Goal: Task Accomplishment & Management: Complete application form

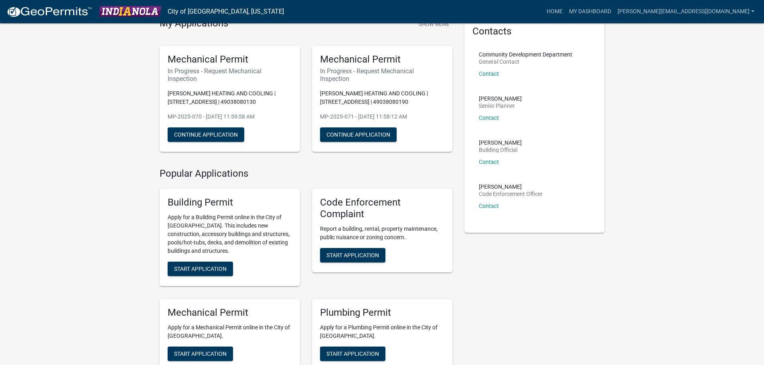
scroll to position [80, 0]
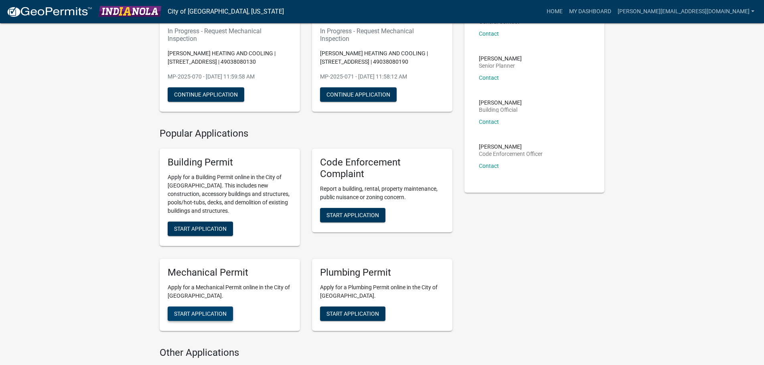
click at [208, 312] on span "Start Application" at bounding box center [200, 314] width 53 height 6
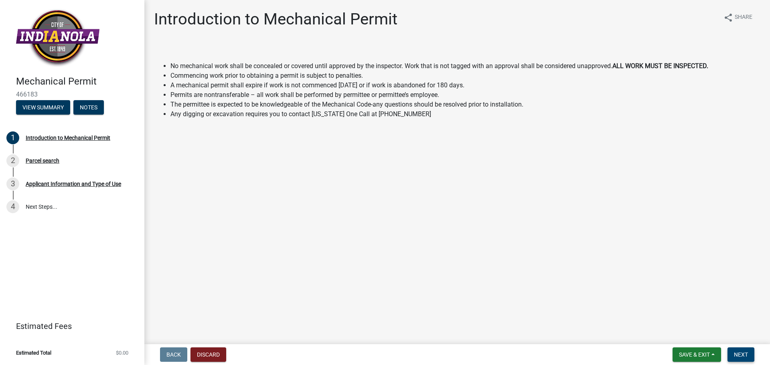
click at [746, 352] on span "Next" at bounding box center [741, 355] width 14 height 6
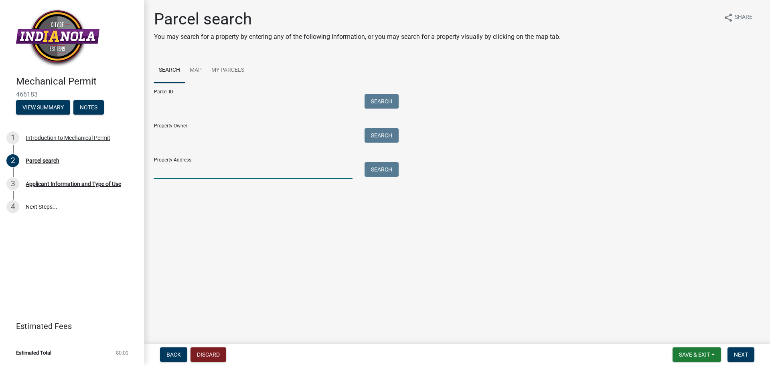
click at [179, 172] on input "Property Address:" at bounding box center [253, 170] width 198 height 16
type input "404 N 20TH ST"
click at [379, 170] on button "Search" at bounding box center [381, 169] width 34 height 14
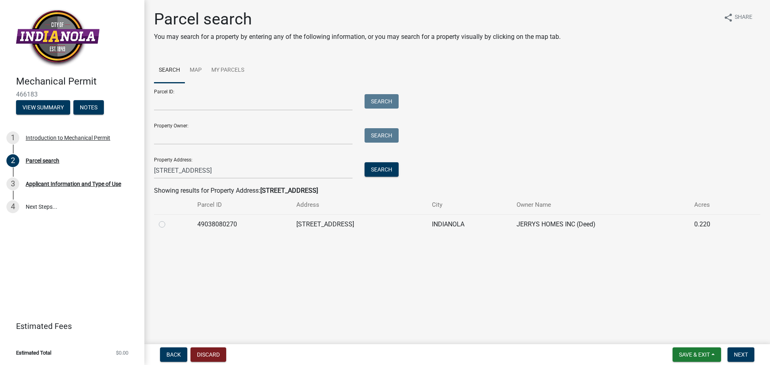
click at [168, 220] on label at bounding box center [168, 220] width 0 height 0
click at [168, 225] on input "radio" at bounding box center [170, 222] width 5 height 5
radio input "true"
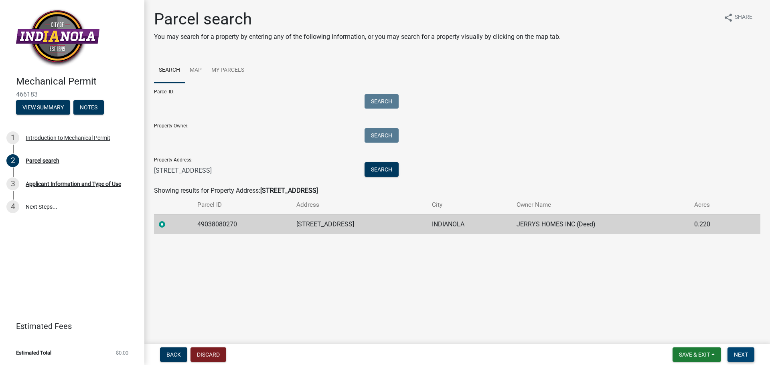
click at [745, 356] on span "Next" at bounding box center [741, 355] width 14 height 6
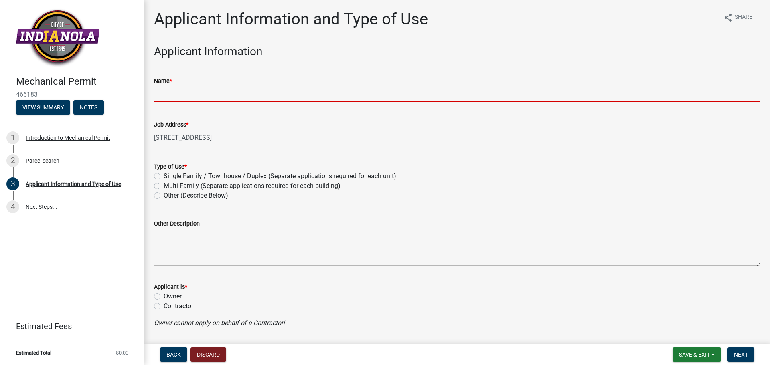
click at [166, 94] on input "Name *" at bounding box center [457, 94] width 606 height 16
type input "[PERSON_NAME] HEATING AND COOLING"
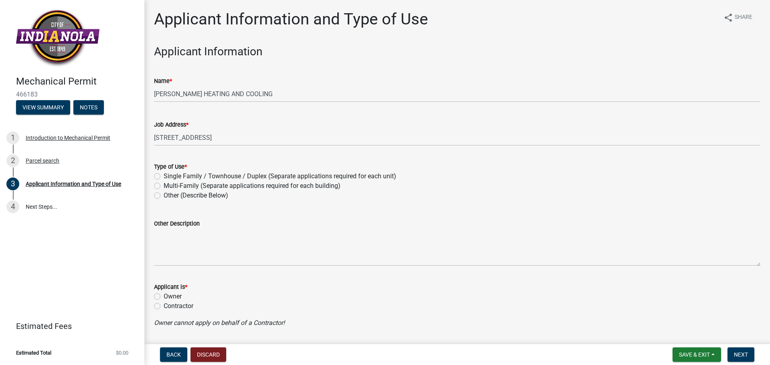
click at [164, 175] on label "Single Family / Townhouse / Duplex (Separate applications required for each uni…" at bounding box center [280, 177] width 233 height 10
click at [164, 175] on input "Single Family / Townhouse / Duplex (Separate applications required for each uni…" at bounding box center [166, 174] width 5 height 5
radio input "true"
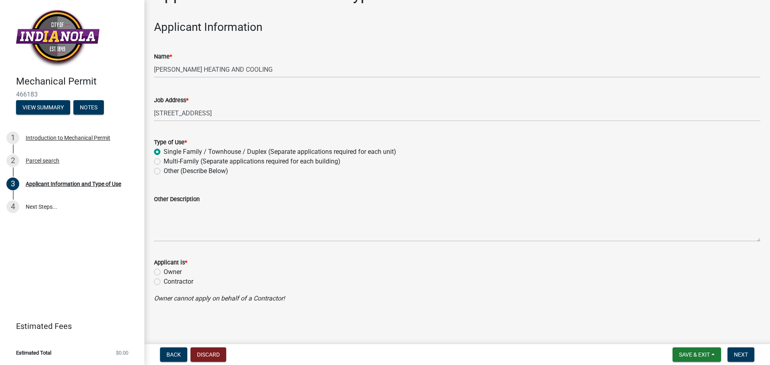
click at [164, 281] on label "Contractor" at bounding box center [179, 282] width 30 height 10
click at [164, 281] on input "Contractor" at bounding box center [166, 279] width 5 height 5
radio input "true"
click at [750, 355] on button "Next" at bounding box center [740, 355] width 27 height 14
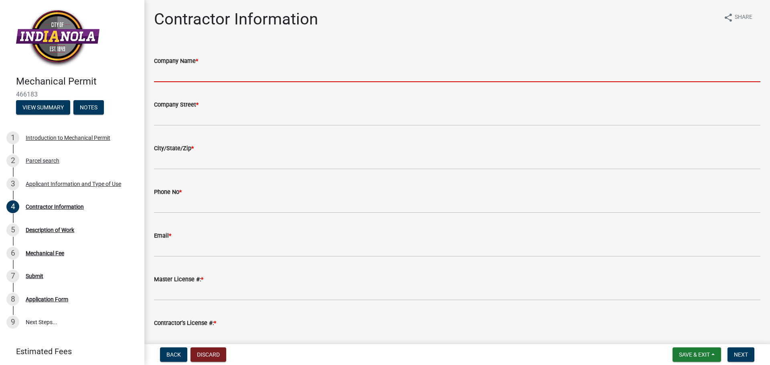
click at [209, 76] on input "Company Name *" at bounding box center [457, 74] width 606 height 16
type input "[PERSON_NAME] HEATING AND COOLING"
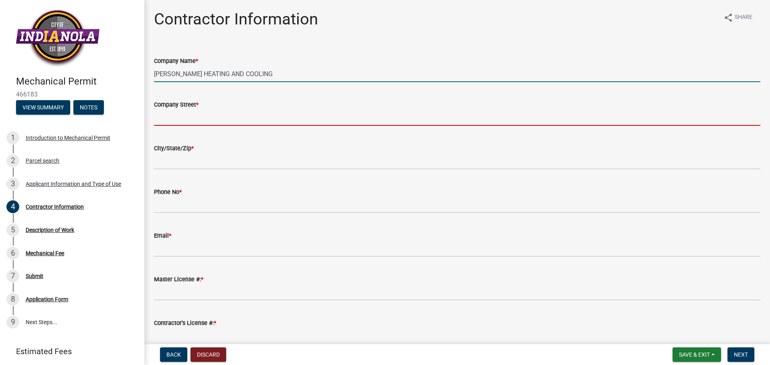
type input "PO BOX 700"
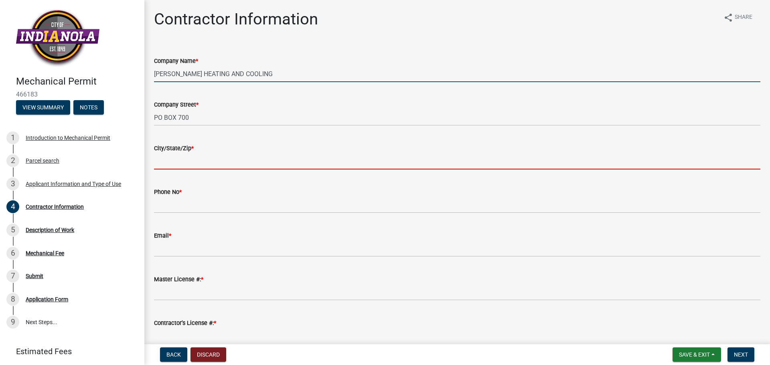
type input "[GEOGRAPHIC_DATA]"
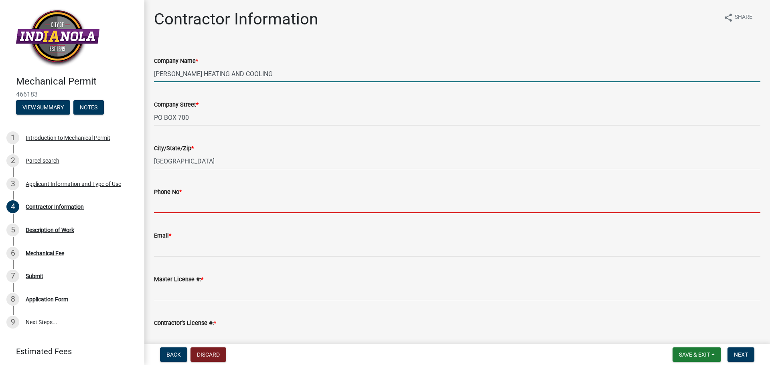
type input "5152876000"
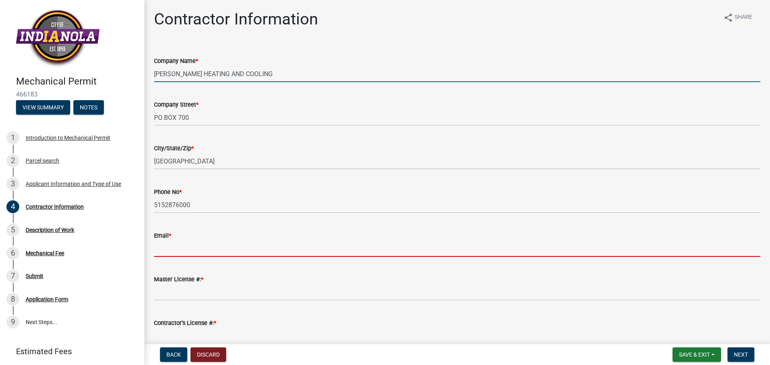
type input "[PERSON_NAME][EMAIL_ADDRESS][DOMAIN_NAME]"
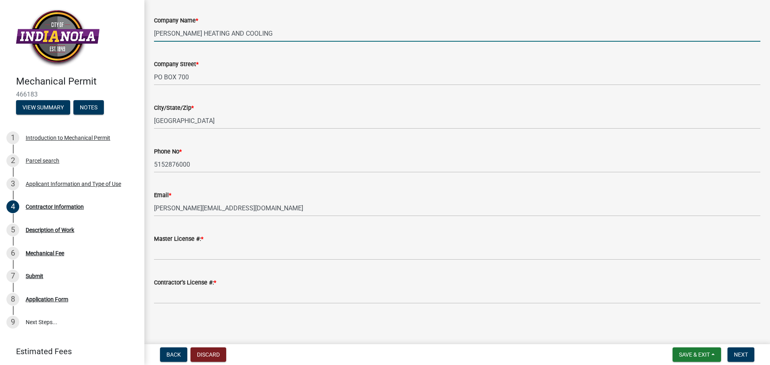
scroll to position [41, 0]
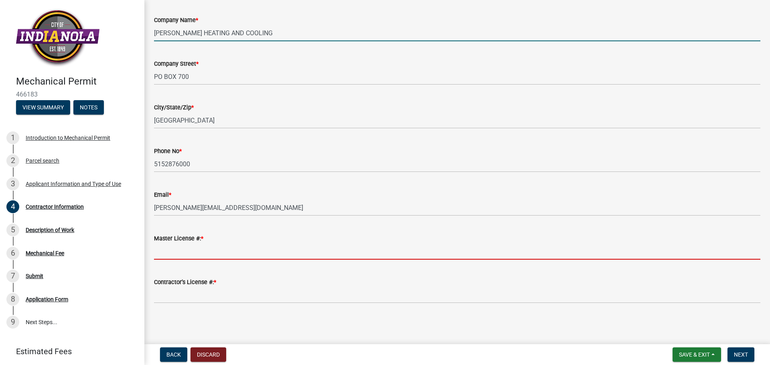
click at [170, 253] on input "Master License #: *" at bounding box center [457, 251] width 606 height 16
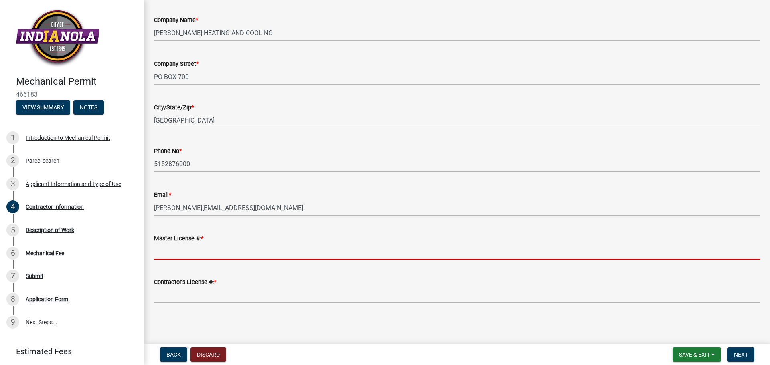
type input "9359"
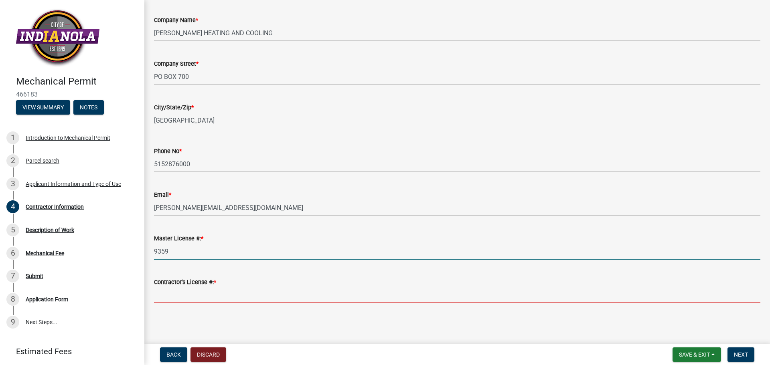
click at [190, 298] on input "Contractor’s License #: *" at bounding box center [457, 295] width 606 height 16
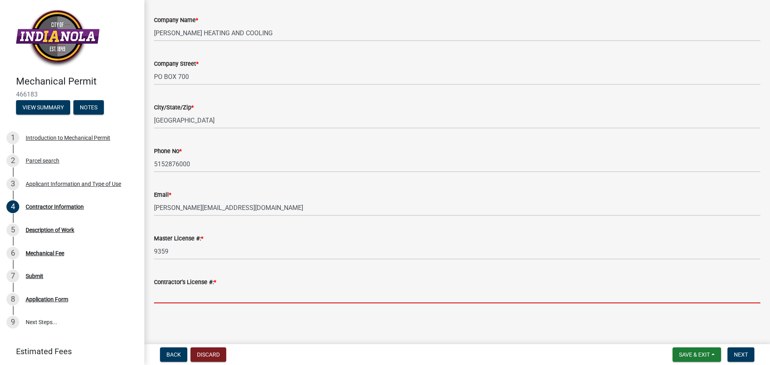
type input "C129975"
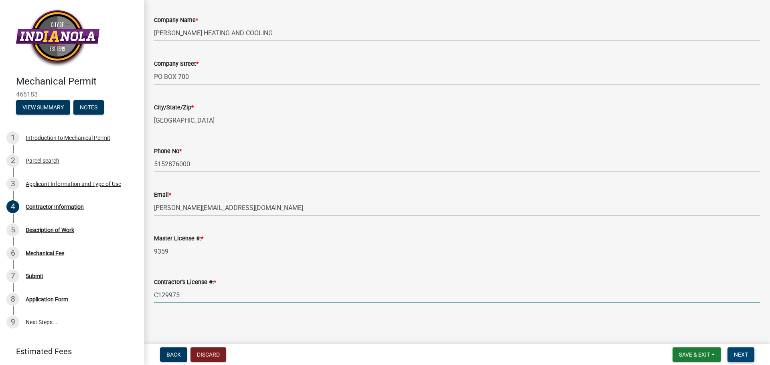
click at [739, 352] on span "Next" at bounding box center [741, 355] width 14 height 6
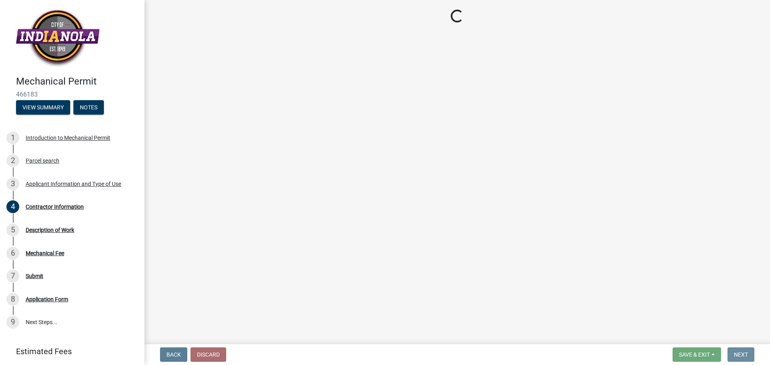
scroll to position [0, 0]
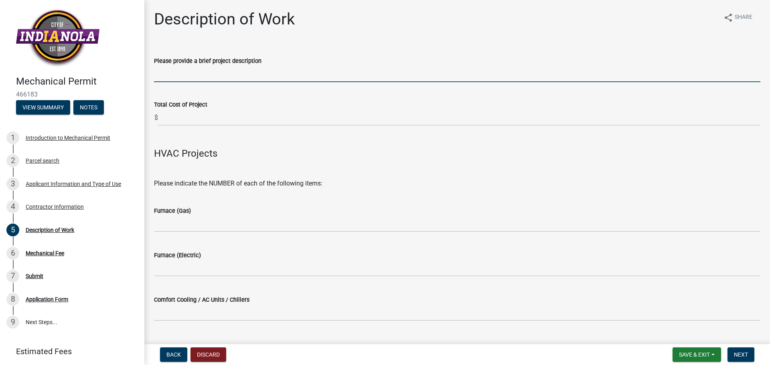
click at [170, 80] on input "Please provide a brief project description" at bounding box center [457, 74] width 606 height 16
type input "HVAC"
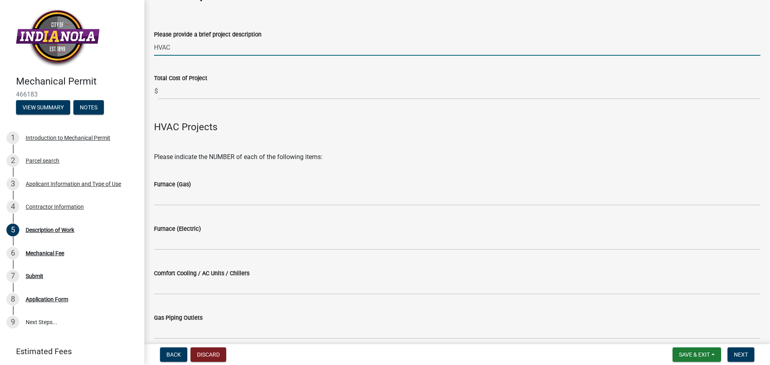
scroll to position [40, 0]
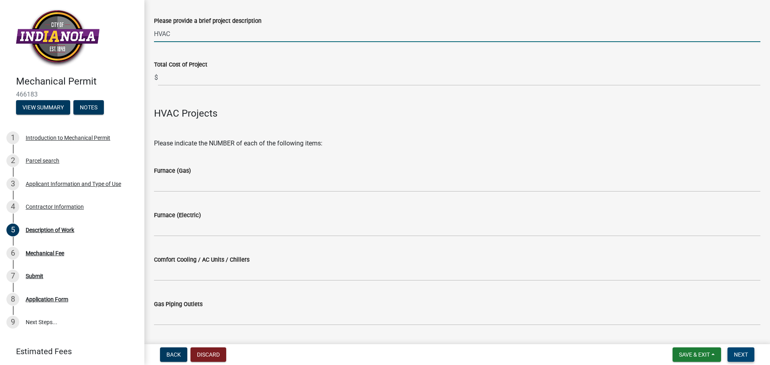
click at [742, 350] on button "Next" at bounding box center [740, 355] width 27 height 14
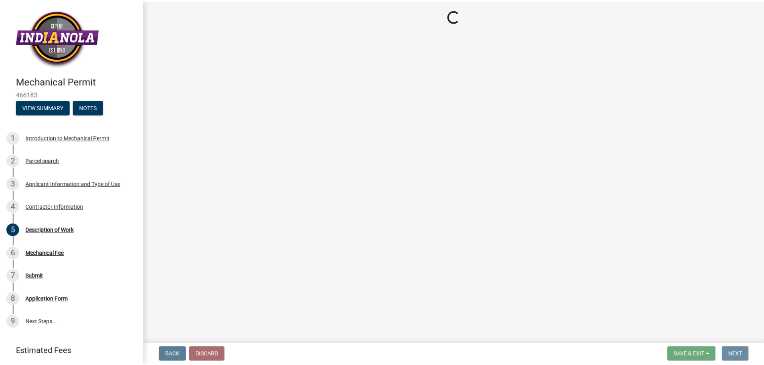
scroll to position [0, 0]
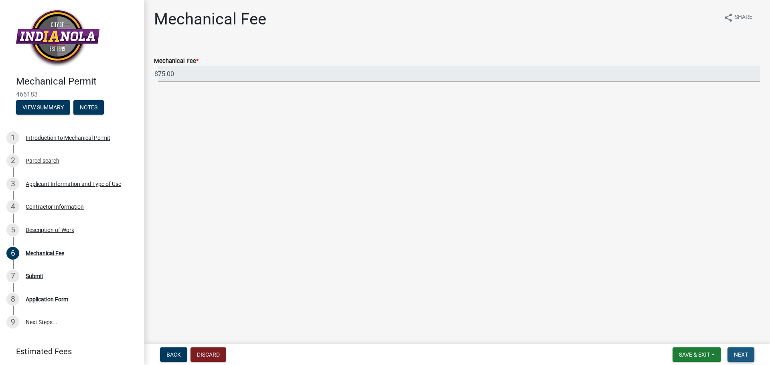
click at [743, 351] on button "Next" at bounding box center [740, 355] width 27 height 14
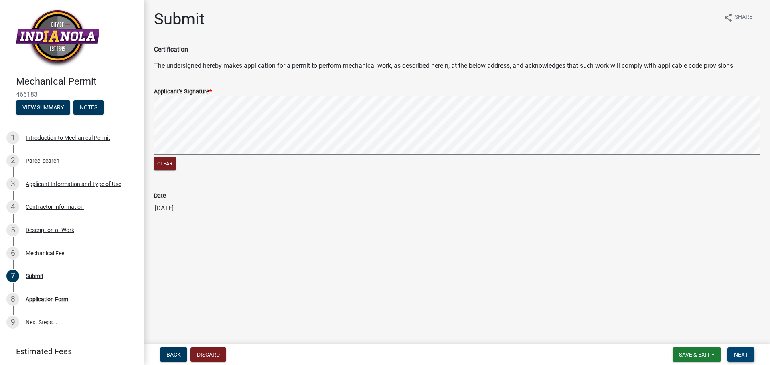
click at [750, 352] on button "Next" at bounding box center [740, 355] width 27 height 14
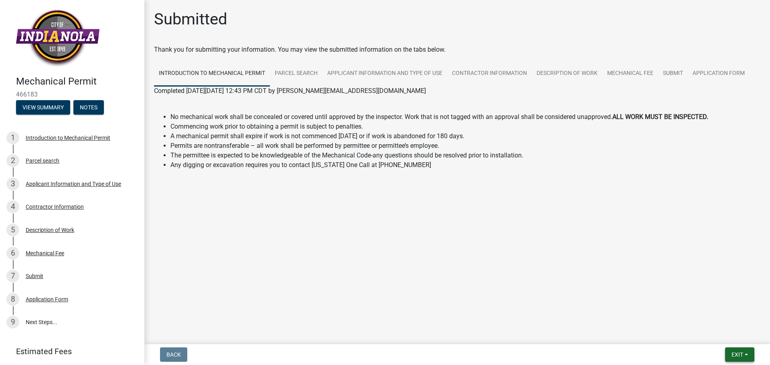
click at [742, 349] on button "Exit" at bounding box center [739, 355] width 29 height 14
click at [719, 333] on button "Save & Exit" at bounding box center [722, 333] width 64 height 19
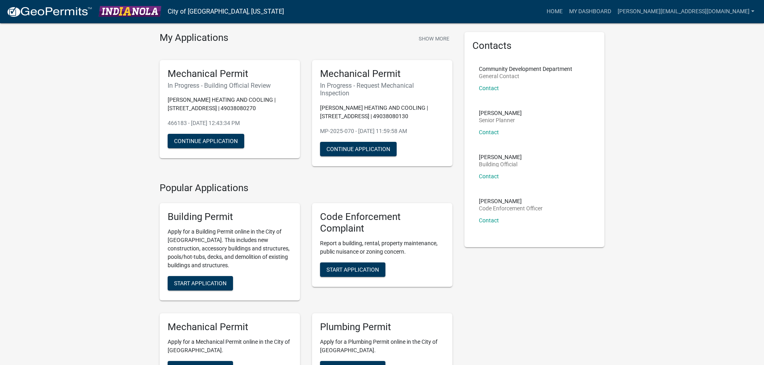
scroll to position [40, 0]
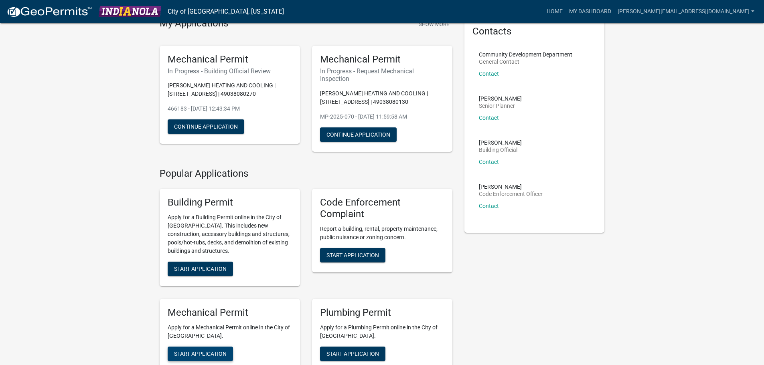
click at [206, 351] on span "Start Application" at bounding box center [200, 354] width 53 height 6
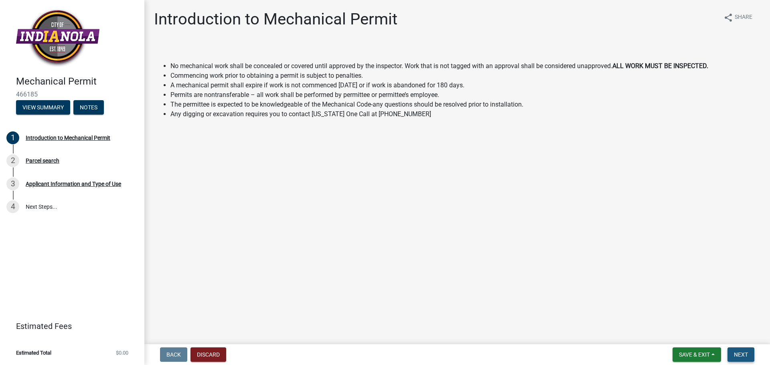
click at [743, 352] on span "Next" at bounding box center [741, 355] width 14 height 6
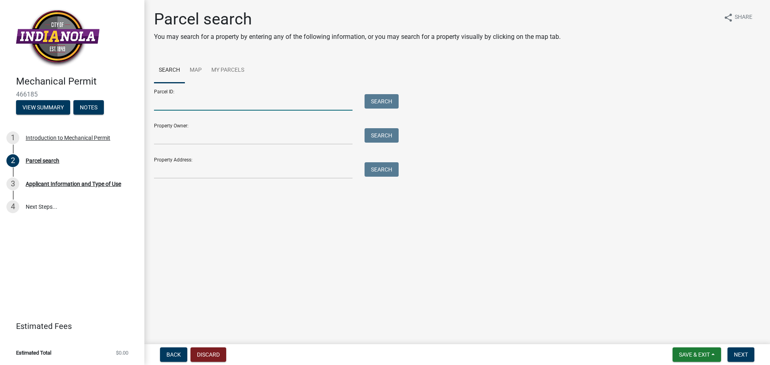
click at [251, 96] on input "Parcel ID:" at bounding box center [253, 102] width 198 height 16
click at [212, 169] on input "Property Address:" at bounding box center [253, 170] width 198 height 16
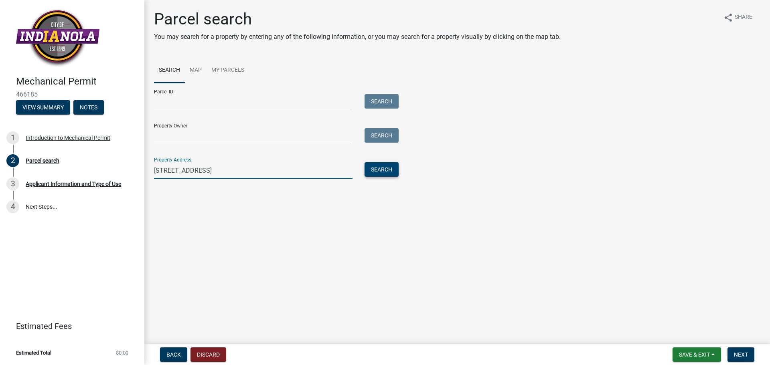
type input "[STREET_ADDRESS]"
click at [381, 169] on button "Search" at bounding box center [381, 169] width 34 height 14
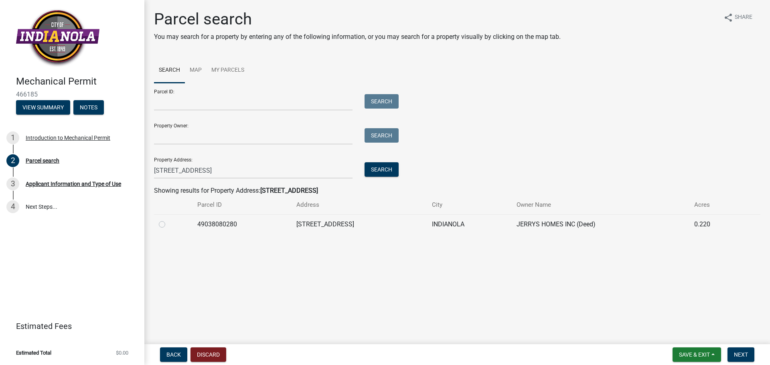
click at [168, 220] on label at bounding box center [168, 220] width 0 height 0
click at [168, 225] on input "radio" at bounding box center [170, 222] width 5 height 5
radio input "true"
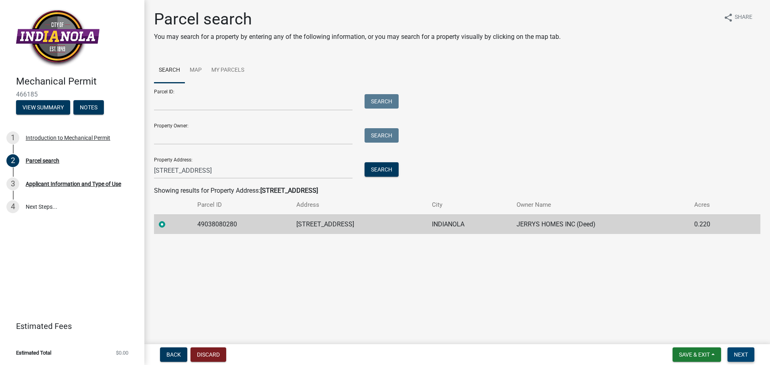
click at [746, 352] on span "Next" at bounding box center [741, 355] width 14 height 6
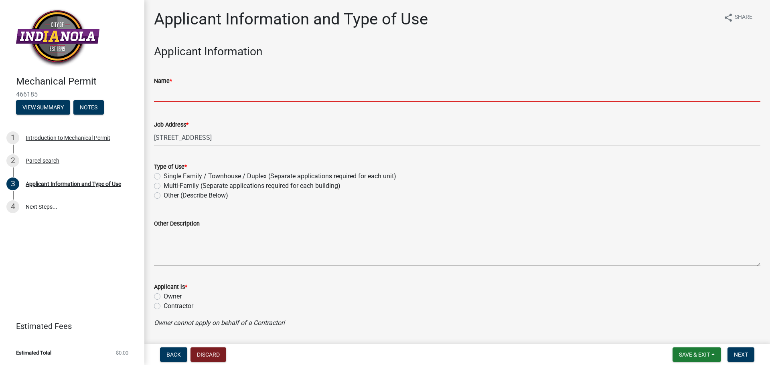
click at [196, 98] on input "Name *" at bounding box center [457, 94] width 606 height 16
type input "[PERSON_NAME] HEATING AND COOLING"
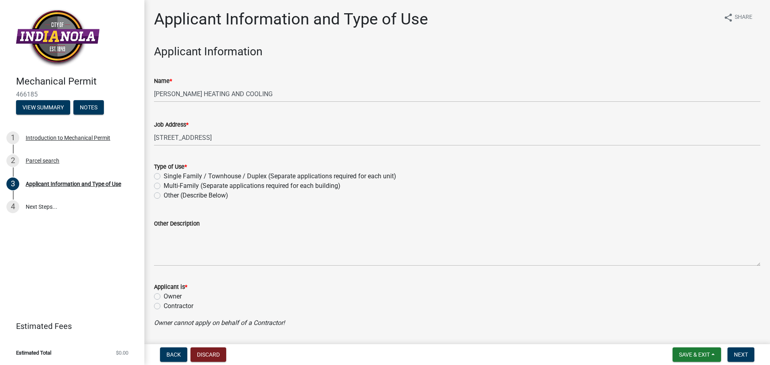
drag, startPoint x: 156, startPoint y: 175, endPoint x: 162, endPoint y: 180, distance: 8.3
click at [164, 176] on label "Single Family / Townhouse / Duplex (Separate applications required for each uni…" at bounding box center [280, 177] width 233 height 10
click at [164, 176] on input "Single Family / Townhouse / Duplex (Separate applications required for each uni…" at bounding box center [166, 174] width 5 height 5
radio input "true"
click at [164, 306] on label "Contractor" at bounding box center [179, 307] width 30 height 10
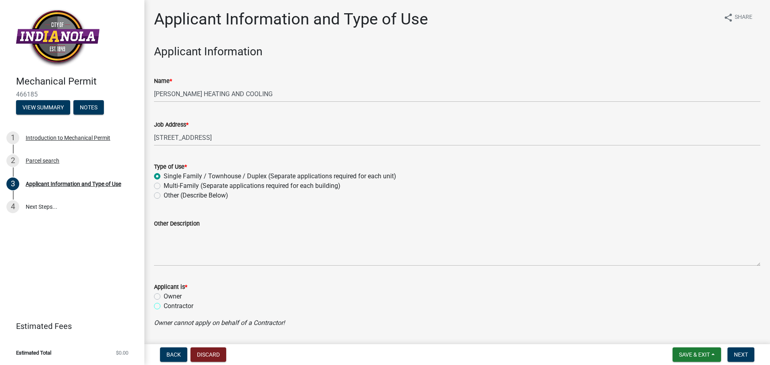
click at [164, 306] on input "Contractor" at bounding box center [166, 304] width 5 height 5
radio input "true"
click at [747, 354] on span "Next" at bounding box center [741, 355] width 14 height 6
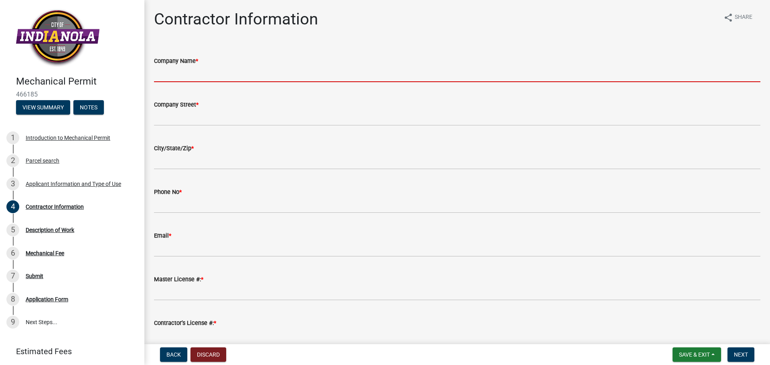
click at [186, 77] on input "Company Name *" at bounding box center [457, 74] width 606 height 16
type input "[PERSON_NAME] HEATING AND COOLING"
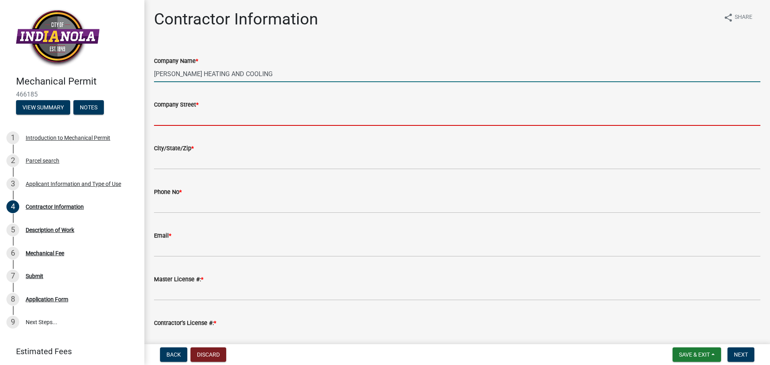
type input "PO BOX 700"
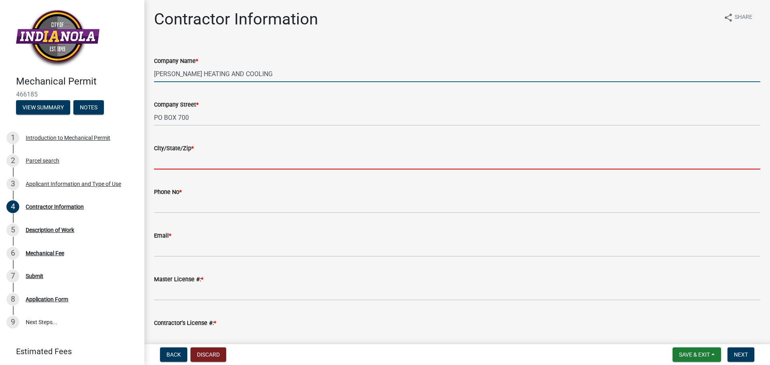
type input "[GEOGRAPHIC_DATA]"
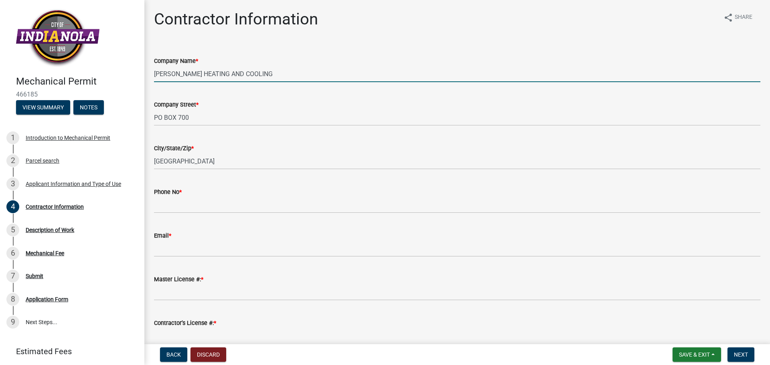
type input "5152876000"
type input "[PERSON_NAME][EMAIL_ADDRESS][DOMAIN_NAME]"
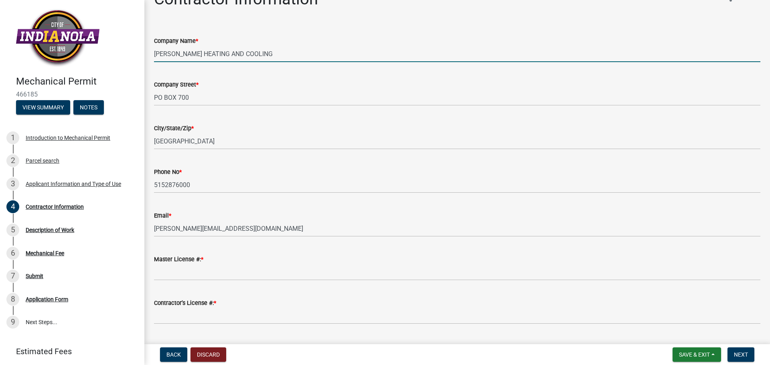
scroll to position [41, 0]
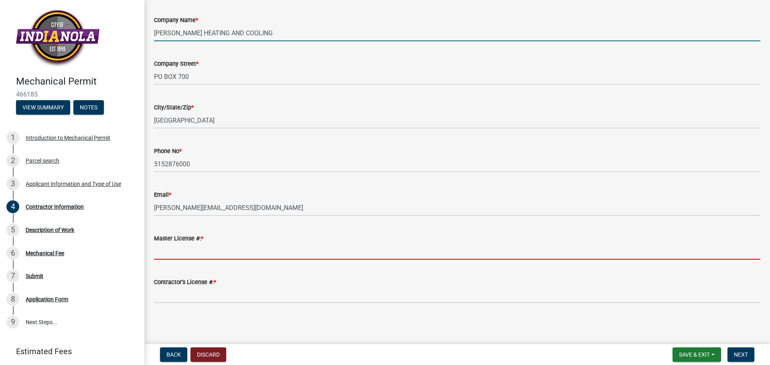
drag, startPoint x: 192, startPoint y: 257, endPoint x: 200, endPoint y: 260, distance: 8.5
click at [192, 257] on input "Master License #: *" at bounding box center [457, 251] width 606 height 16
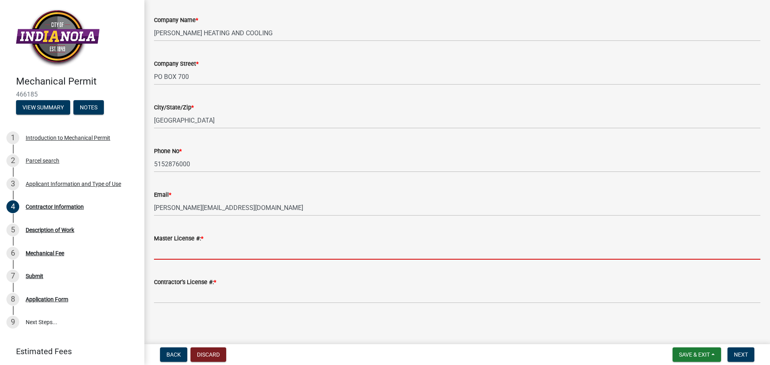
type input "9359"
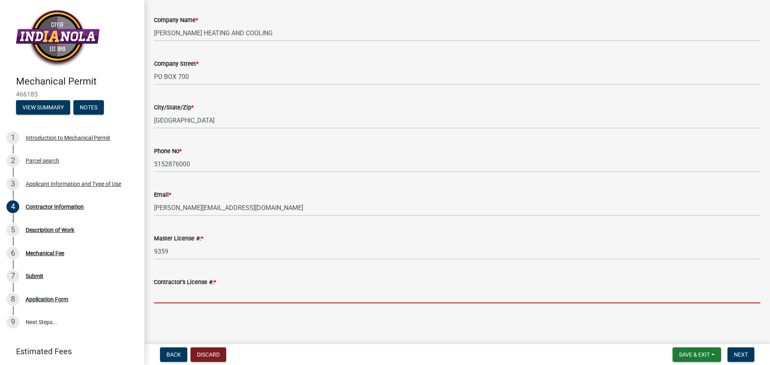
drag, startPoint x: 201, startPoint y: 298, endPoint x: 204, endPoint y: 304, distance: 6.6
click at [201, 298] on input "Contractor’s License #: *" at bounding box center [457, 295] width 606 height 16
type input "C129975"
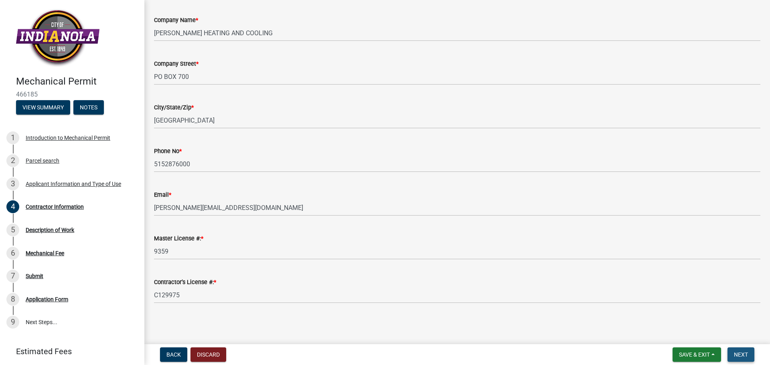
click at [747, 355] on span "Next" at bounding box center [741, 355] width 14 height 6
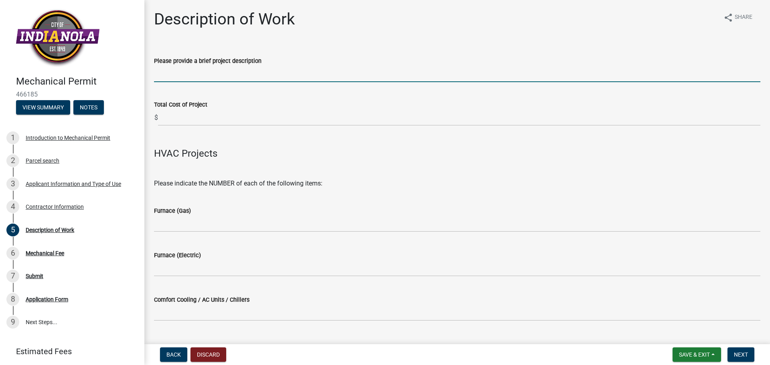
click at [191, 73] on input "Please provide a brief project description" at bounding box center [457, 74] width 606 height 16
type input "HVAC"
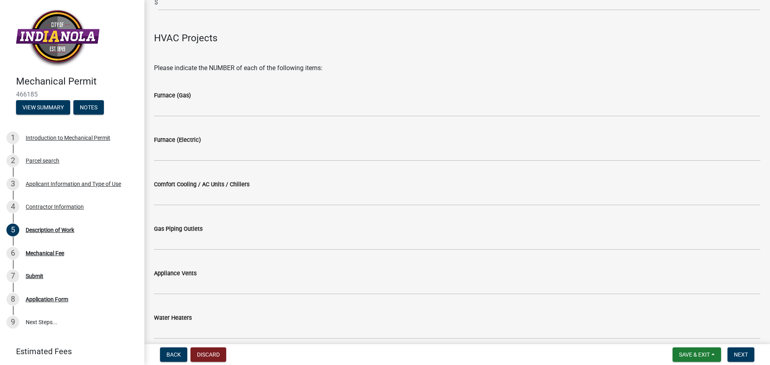
scroll to position [120, 0]
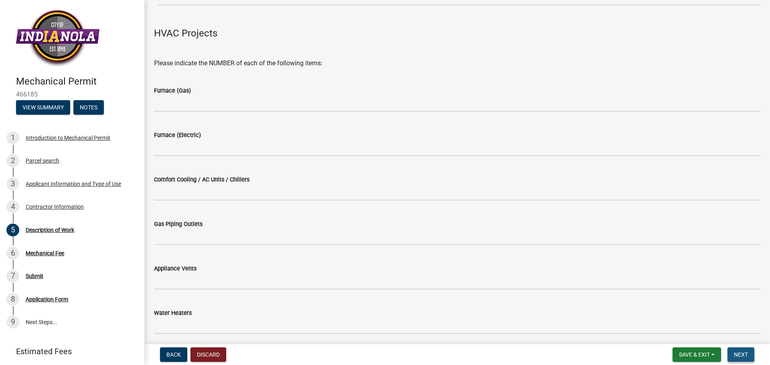
click at [744, 356] on span "Next" at bounding box center [741, 355] width 14 height 6
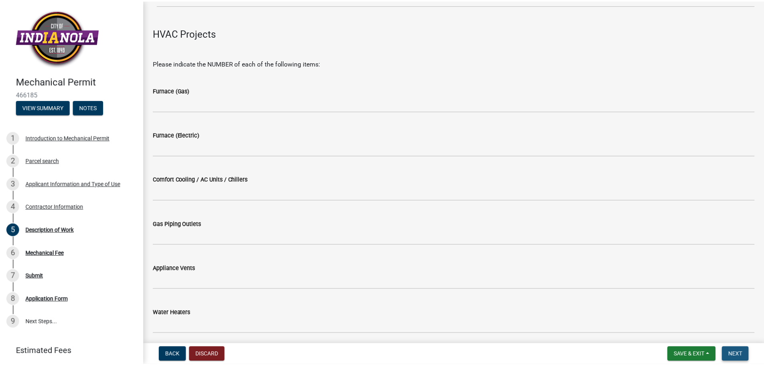
scroll to position [0, 0]
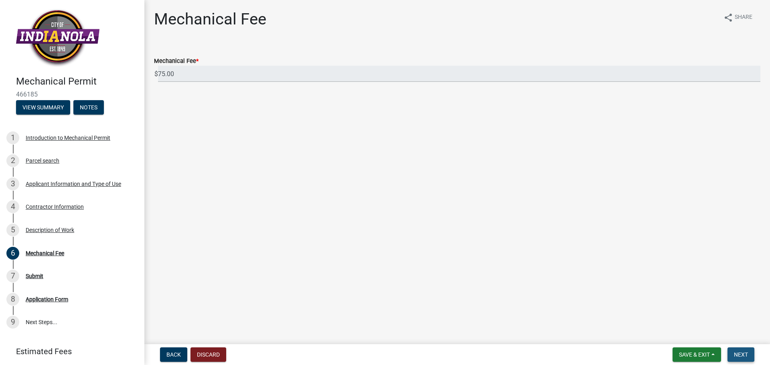
click at [751, 355] on button "Next" at bounding box center [740, 355] width 27 height 14
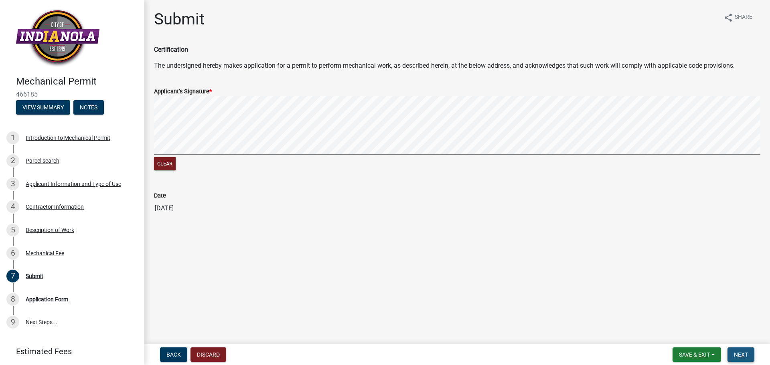
click at [744, 353] on span "Next" at bounding box center [741, 355] width 14 height 6
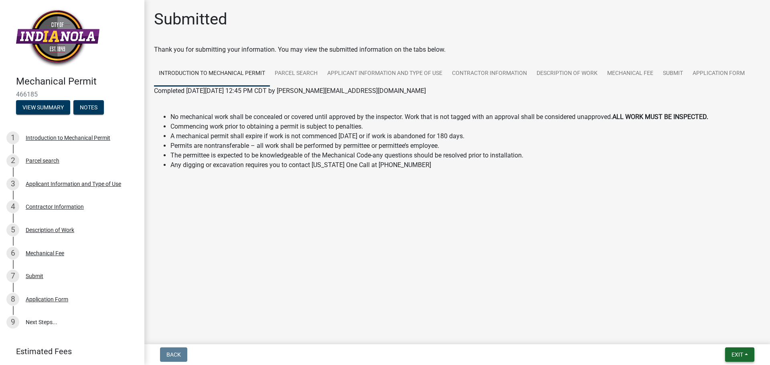
click at [741, 354] on span "Exit" at bounding box center [737, 355] width 12 height 6
